Goal: Information Seeking & Learning: Understand process/instructions

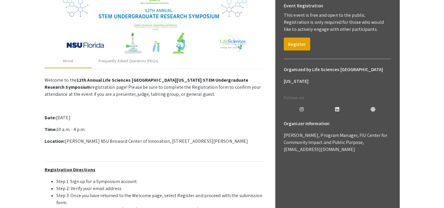
scroll to position [88, 0]
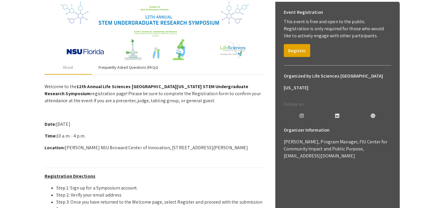
click at [142, 70] on div "Frequently Asked Questions (FAQs)" at bounding box center [128, 67] width 74 height 14
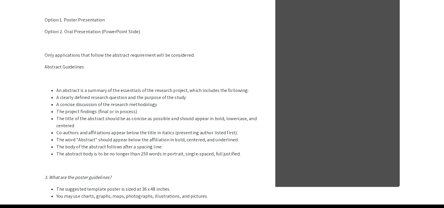
scroll to position [312, 0]
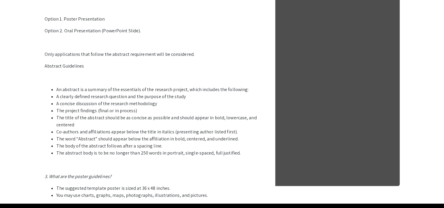
click at [80, 138] on li "The word “Abstract” should appear below the affiliation in bold, centered, and …" at bounding box center [160, 138] width 208 height 7
copy li "Abstract"
click at [156, 141] on li "The word “Abstract” should appear below the affiliation in bold, centered, and …" at bounding box center [160, 138] width 208 height 7
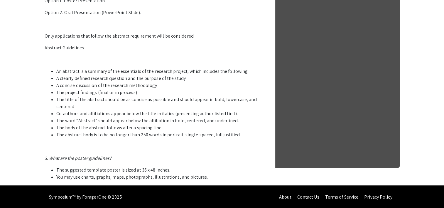
scroll to position [331, 0]
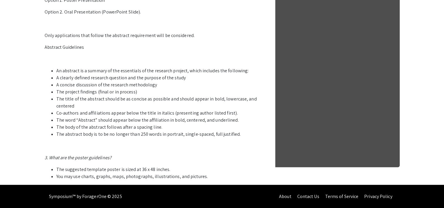
click at [150, 128] on li "The body of the abstract follows after a spacing line." at bounding box center [160, 126] width 208 height 7
drag, startPoint x: 150, startPoint y: 128, endPoint x: 134, endPoint y: 127, distance: 15.9
click at [134, 127] on li "The body of the abstract follows after a spacing line." at bounding box center [160, 126] width 208 height 7
drag, startPoint x: 134, startPoint y: 127, endPoint x: 165, endPoint y: 128, distance: 31.4
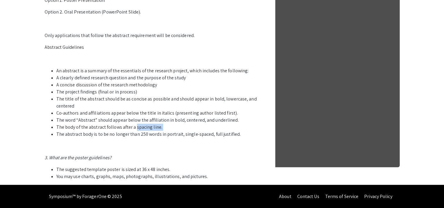
click at [165, 128] on li "The body of the abstract follows after a spacing line." at bounding box center [160, 126] width 208 height 7
copy li "spacing line."
